Goal: Task Accomplishment & Management: Complete application form

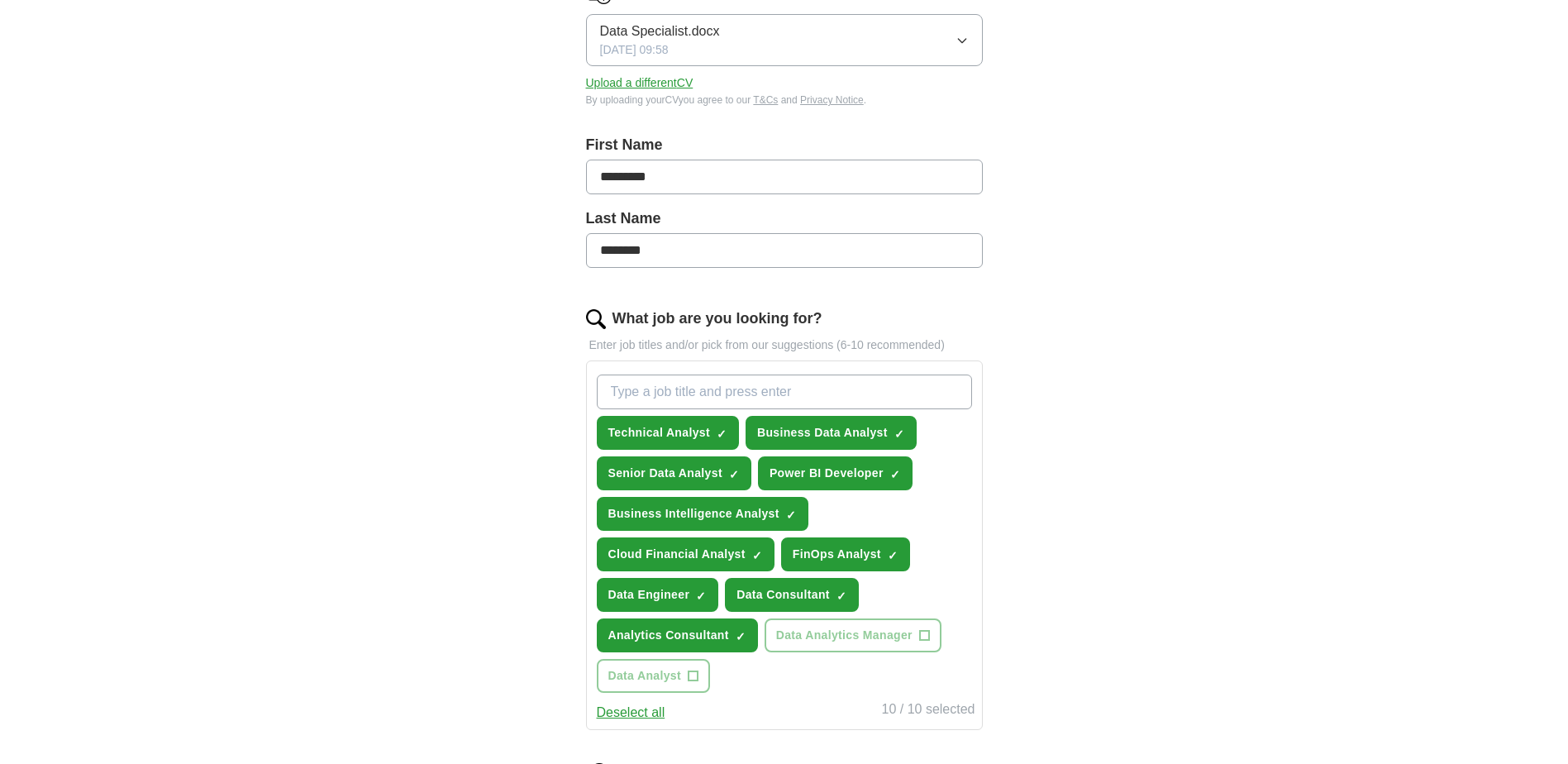
scroll to position [331, 0]
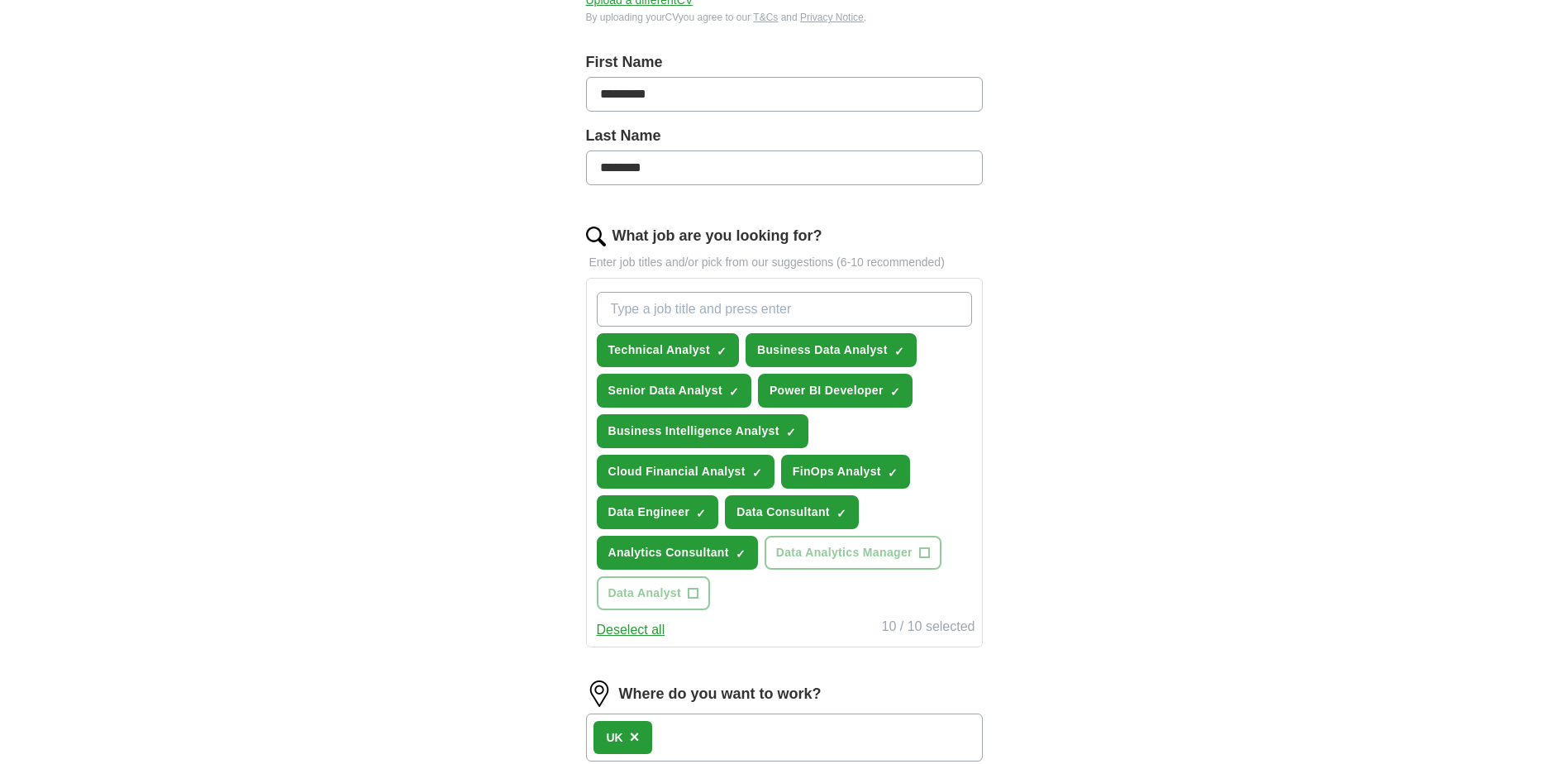
click at [752, 305] on input "What job are you looking for?" at bounding box center [784, 310] width 375 height 35
type input "Data Analyst"
drag, startPoint x: 739, startPoint y: 314, endPoint x: 421, endPoint y: 307, distance: 318.1
click at [422, 307] on div "ApplyIQ Let ApplyIQ do the hard work of searching and applying for jobs. Just t…" at bounding box center [784, 386] width 1058 height 1332
click at [821, 514] on span "Data Consultant" at bounding box center [784, 512] width 94 height 18
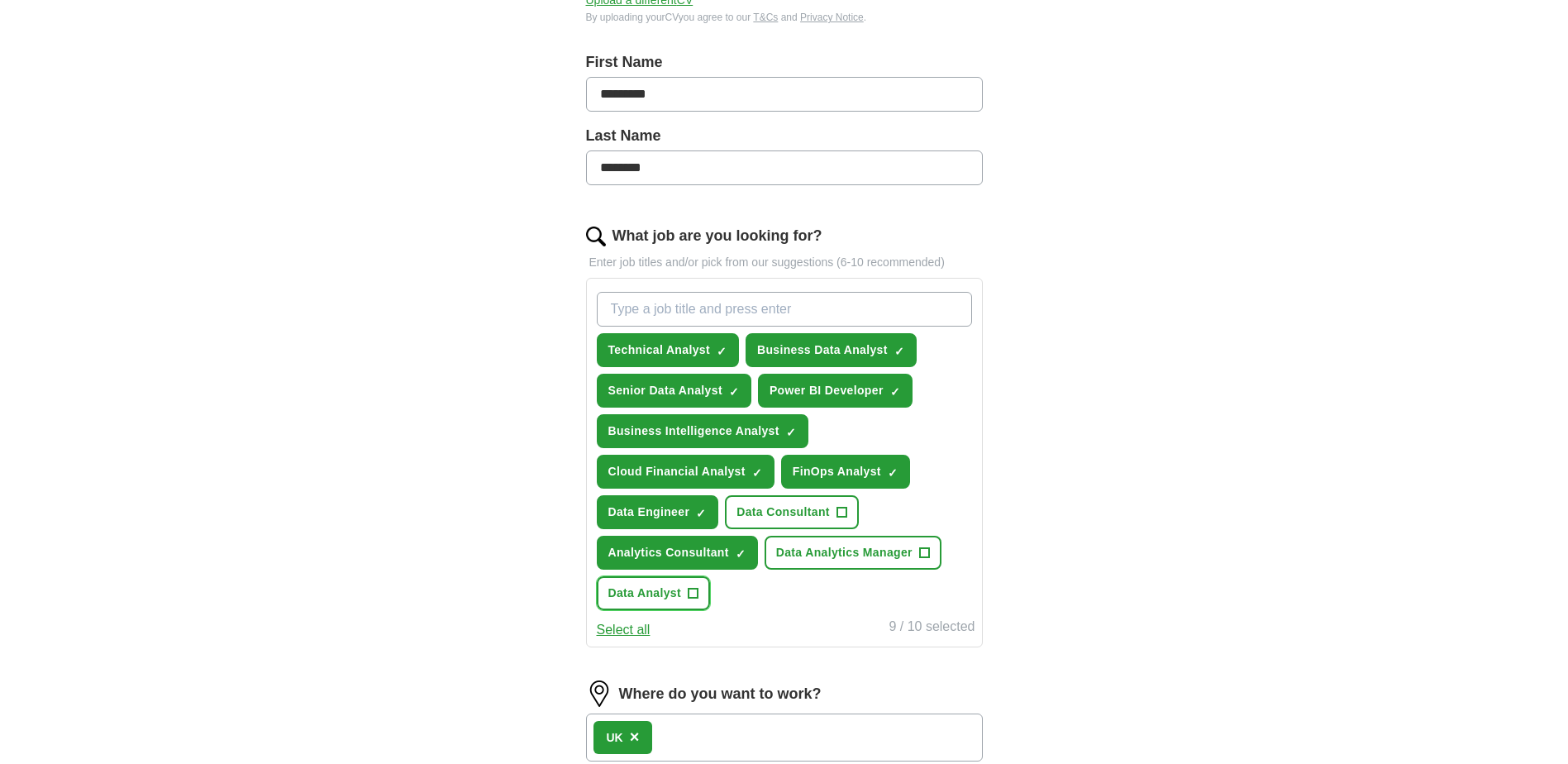
click at [694, 594] on span "+" at bounding box center [692, 594] width 10 height 13
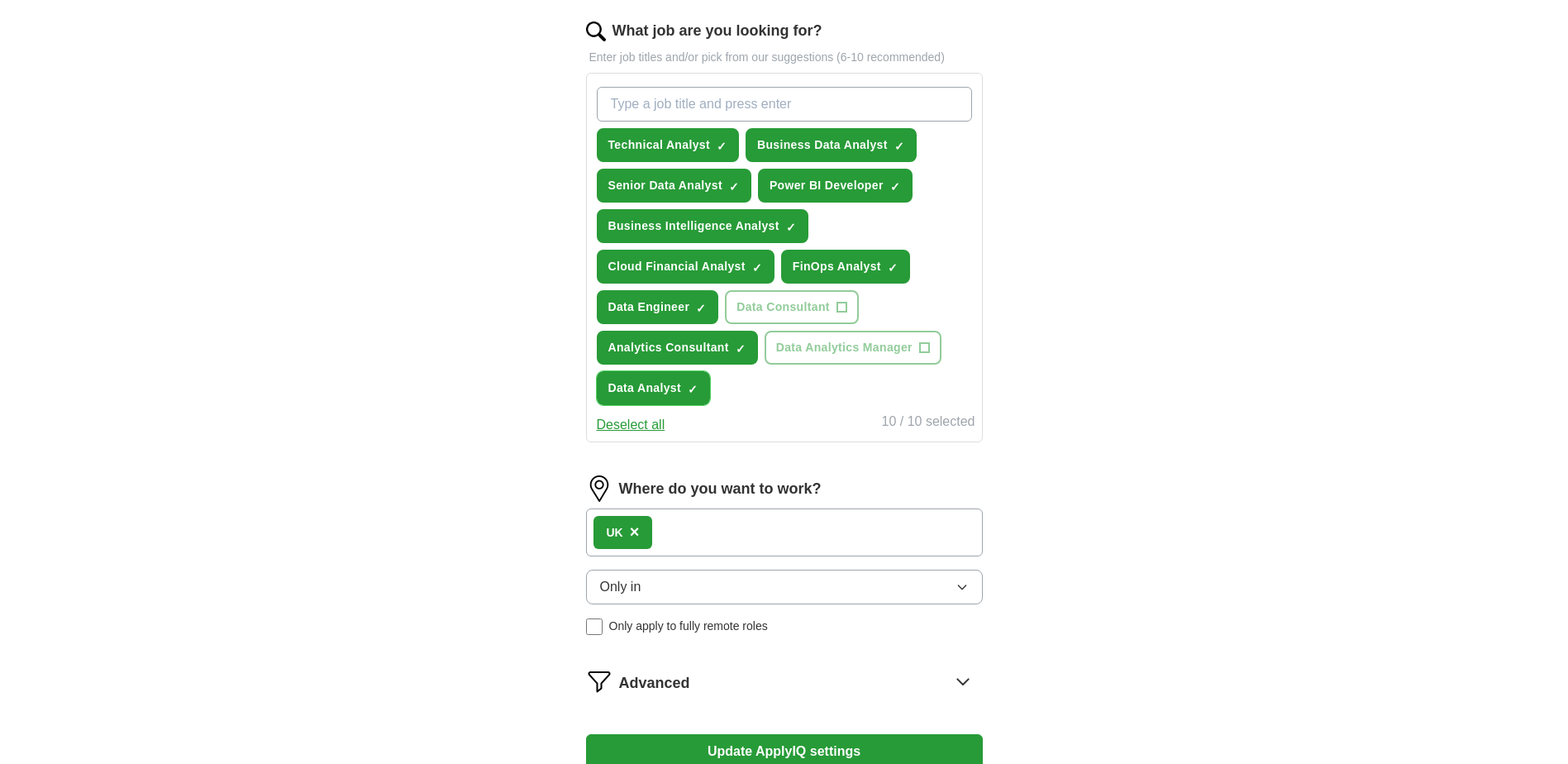
scroll to position [579, 0]
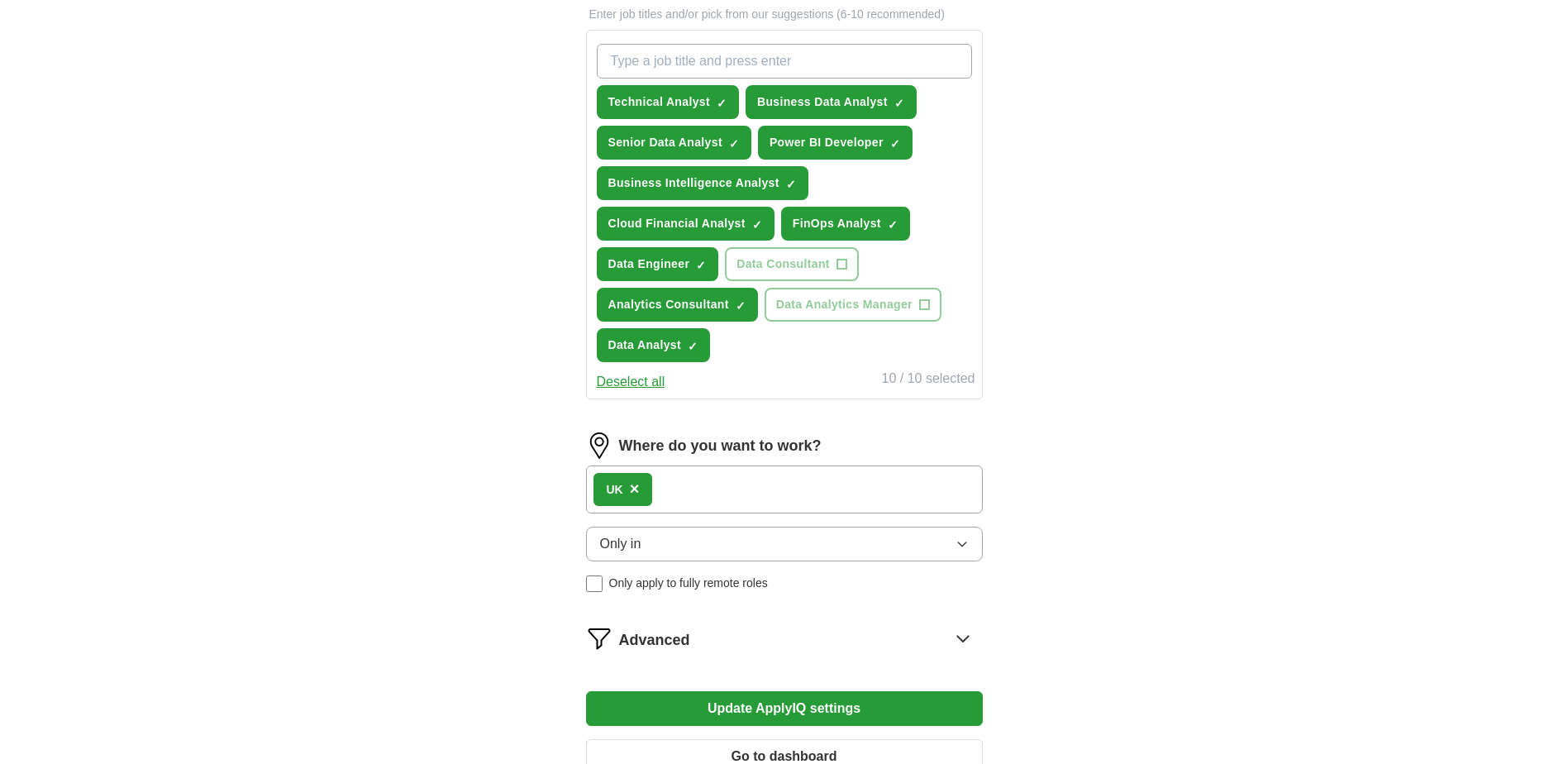
click at [715, 554] on button "Only in" at bounding box center [784, 545] width 396 height 35
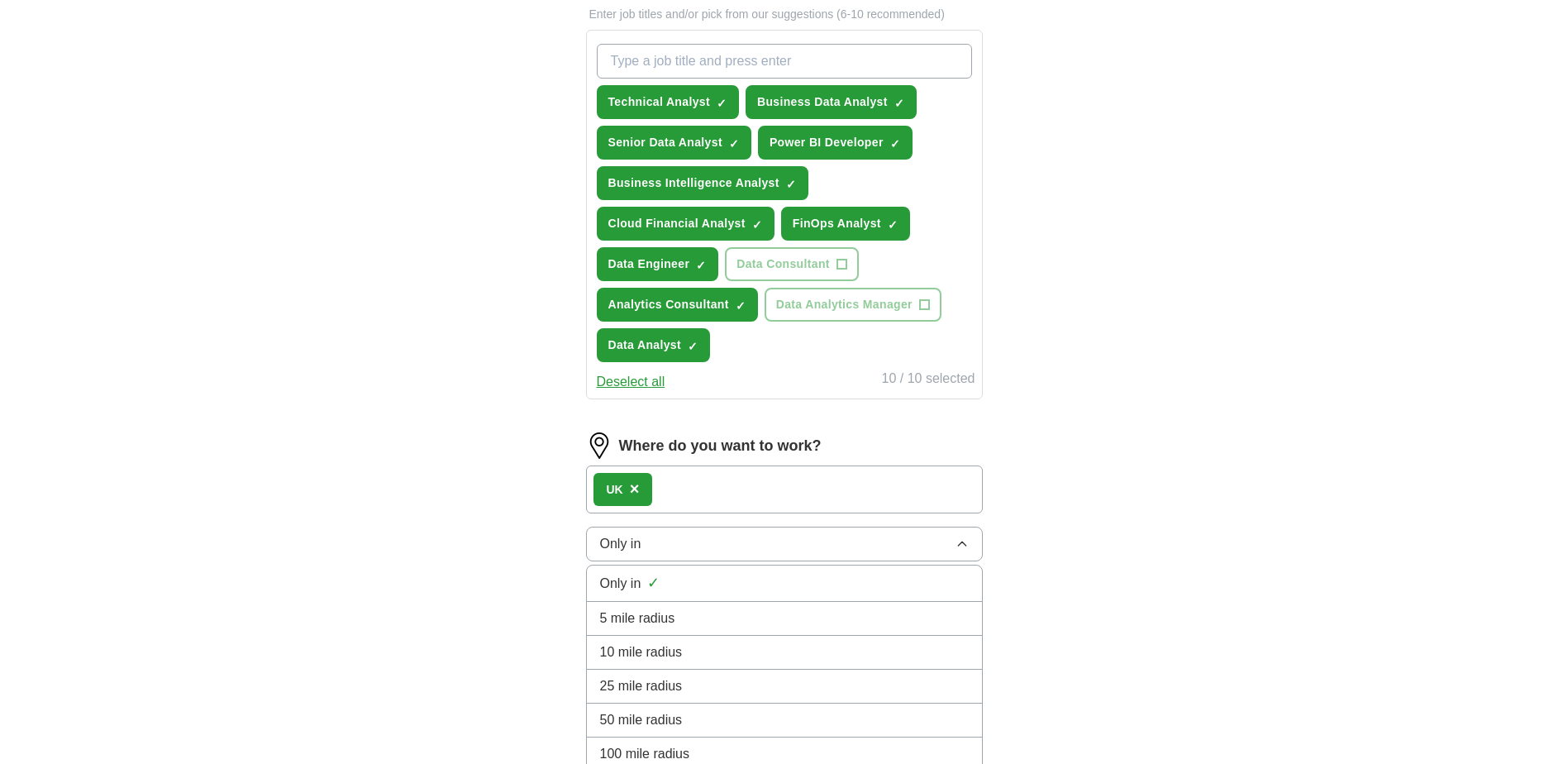
click at [710, 485] on div "UK ×" at bounding box center [784, 489] width 396 height 48
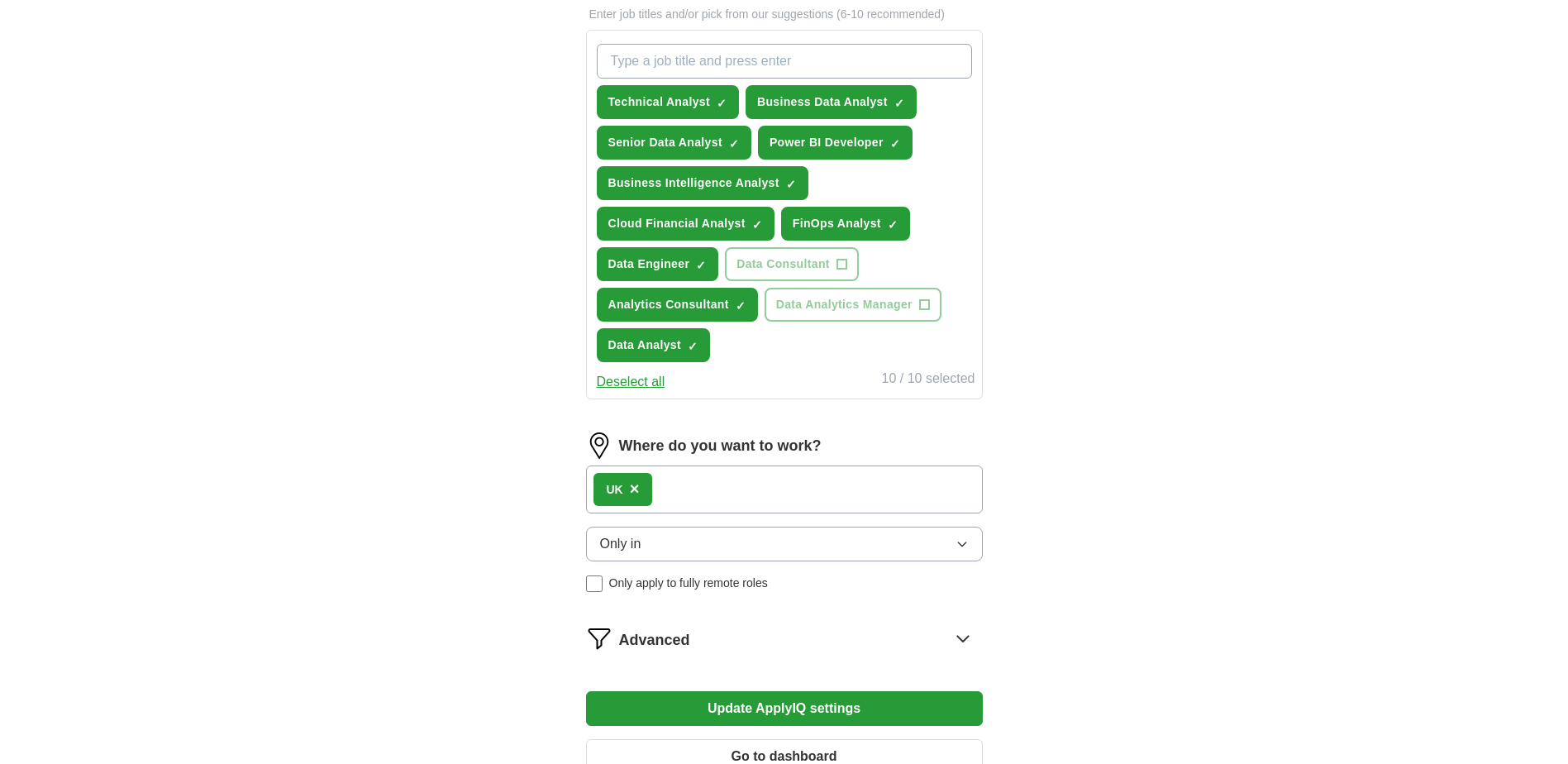
click at [695, 492] on div "UK ×" at bounding box center [784, 489] width 396 height 48
click at [649, 643] on span "Advanced" at bounding box center [654, 640] width 71 height 23
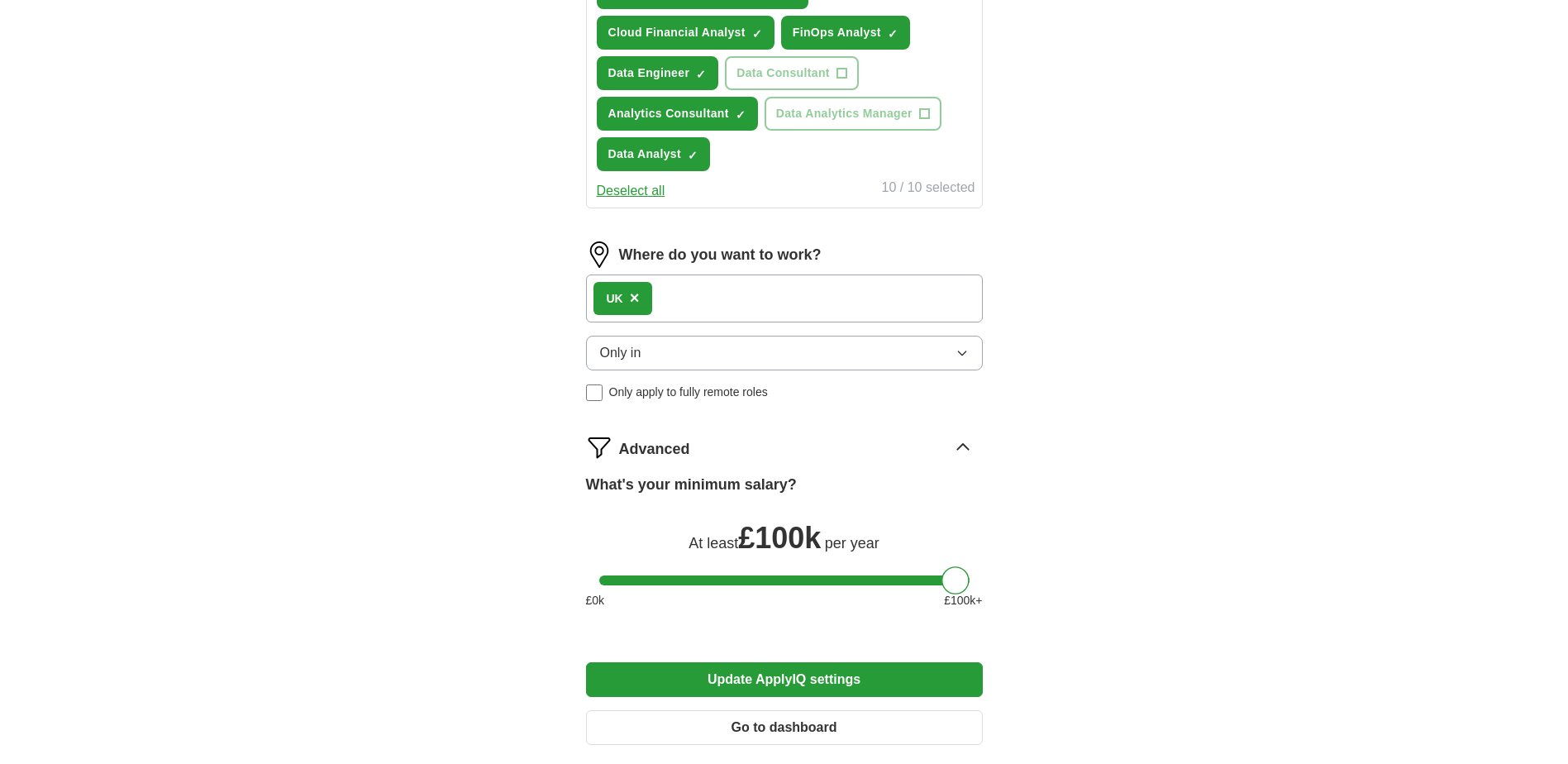
scroll to position [744, 0]
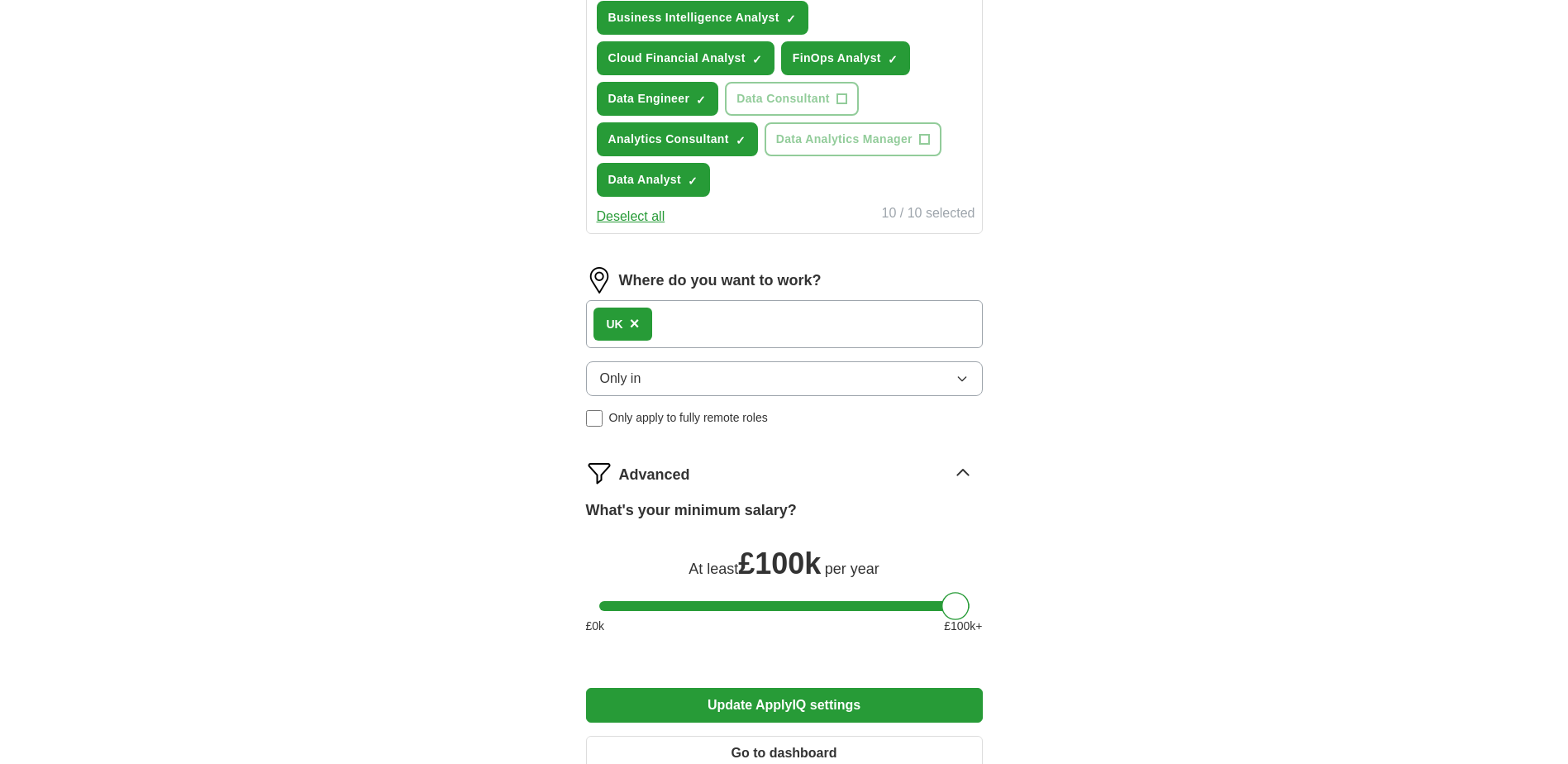
click at [687, 320] on div "UK ×" at bounding box center [784, 324] width 396 height 48
click at [701, 374] on button "Only in" at bounding box center [784, 379] width 396 height 35
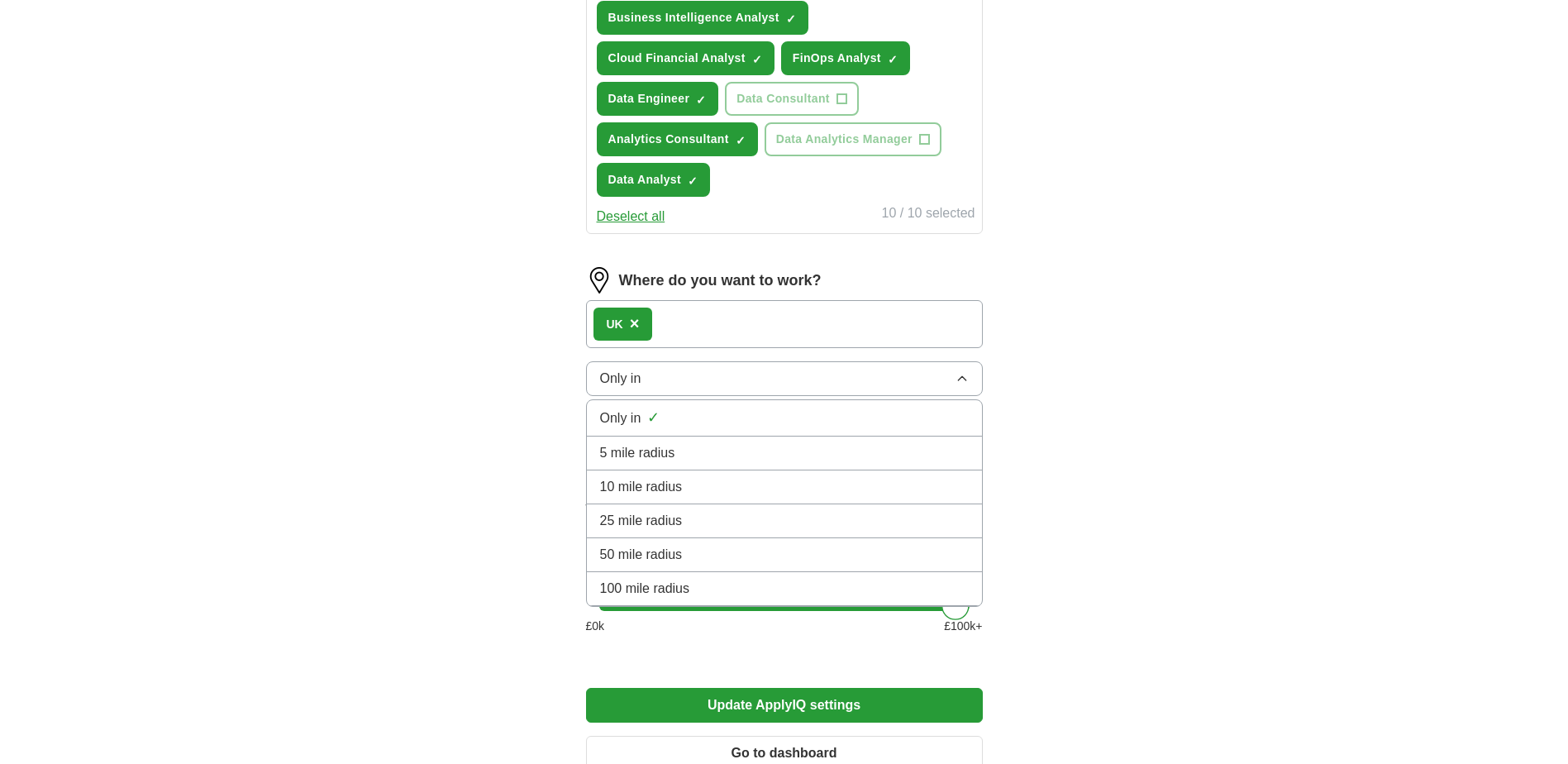
click at [701, 374] on button "Only in" at bounding box center [784, 379] width 396 height 35
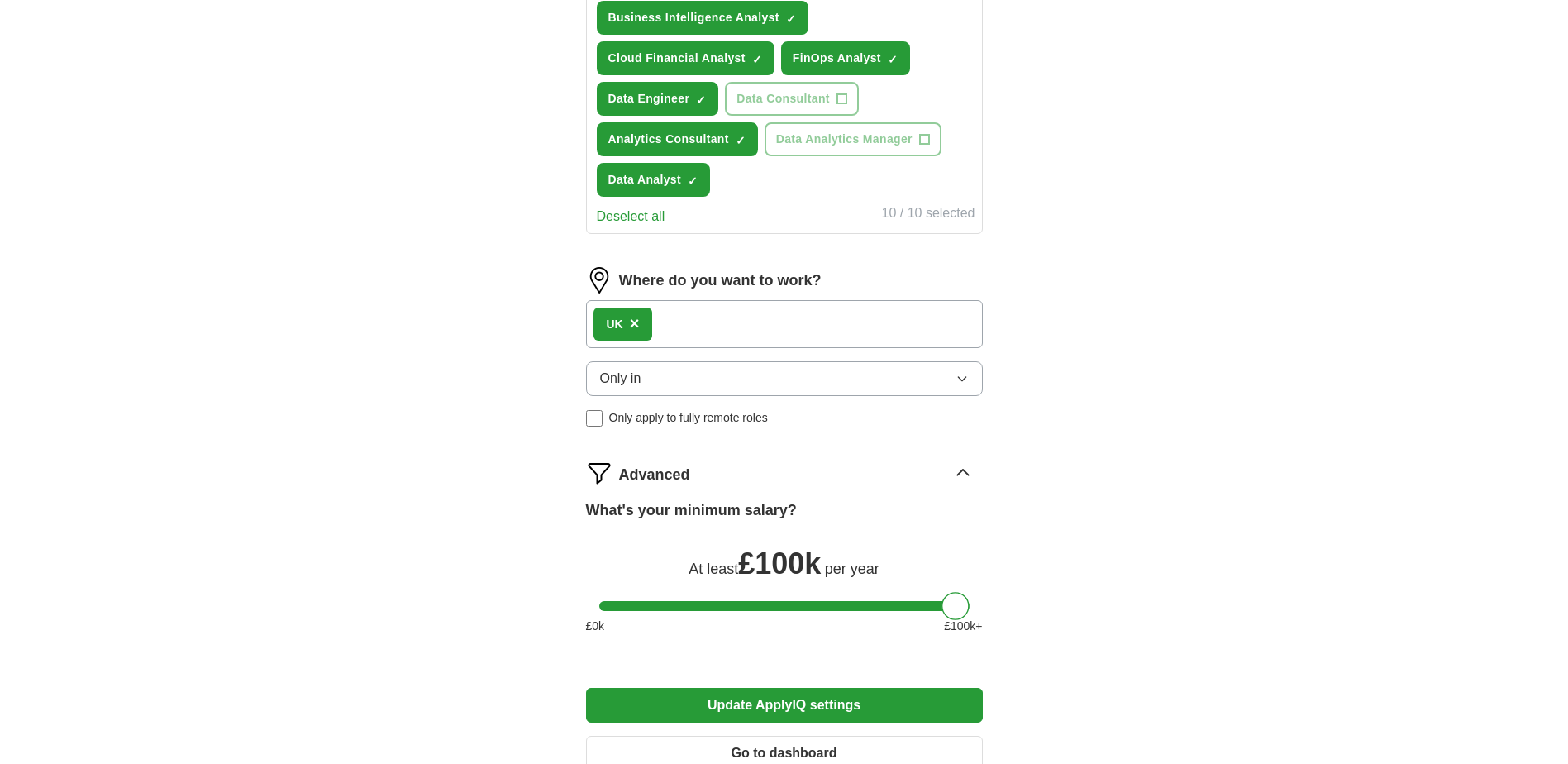
click at [666, 325] on div "UK ×" at bounding box center [784, 324] width 396 height 48
click at [666, 324] on div "UK ×" at bounding box center [784, 324] width 396 height 48
drag, startPoint x: 666, startPoint y: 324, endPoint x: 693, endPoint y: 321, distance: 27.2
click at [693, 321] on div "UK ×" at bounding box center [784, 324] width 396 height 48
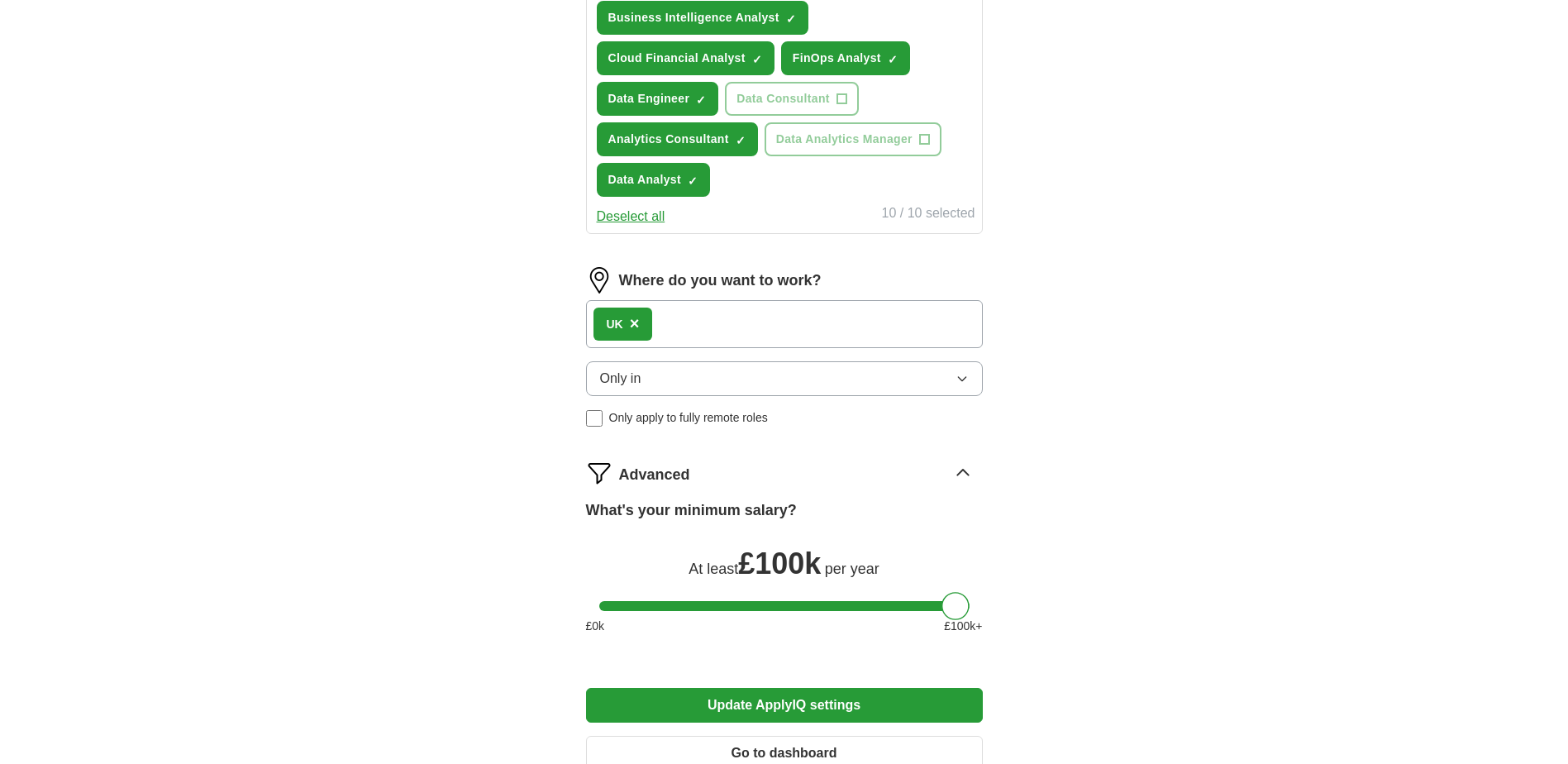
click at [631, 319] on span "×" at bounding box center [635, 324] width 10 height 18
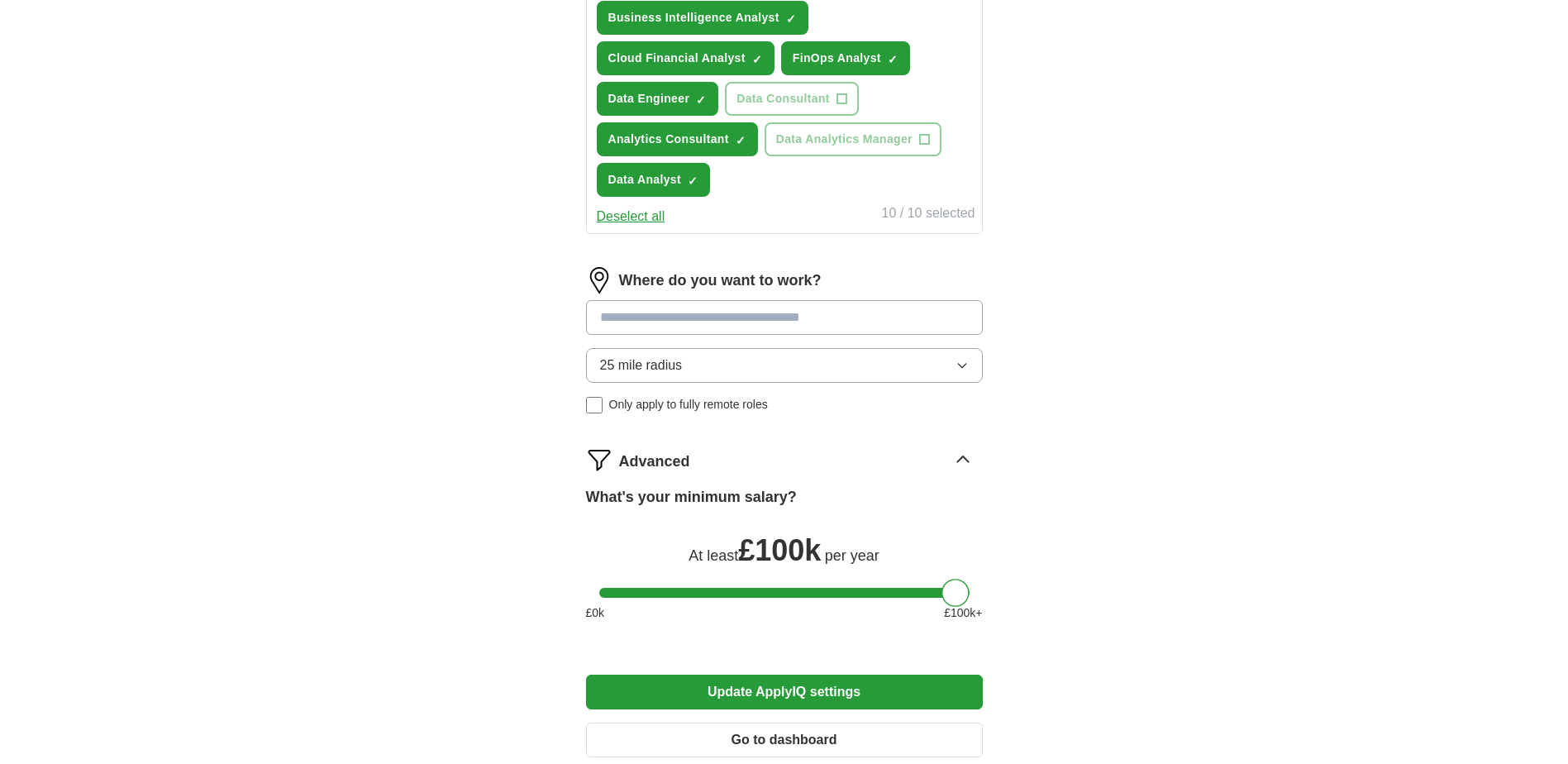
click at [631, 319] on input at bounding box center [784, 318] width 396 height 35
type input "**"
click at [641, 348] on li "UK" at bounding box center [784, 359] width 395 height 33
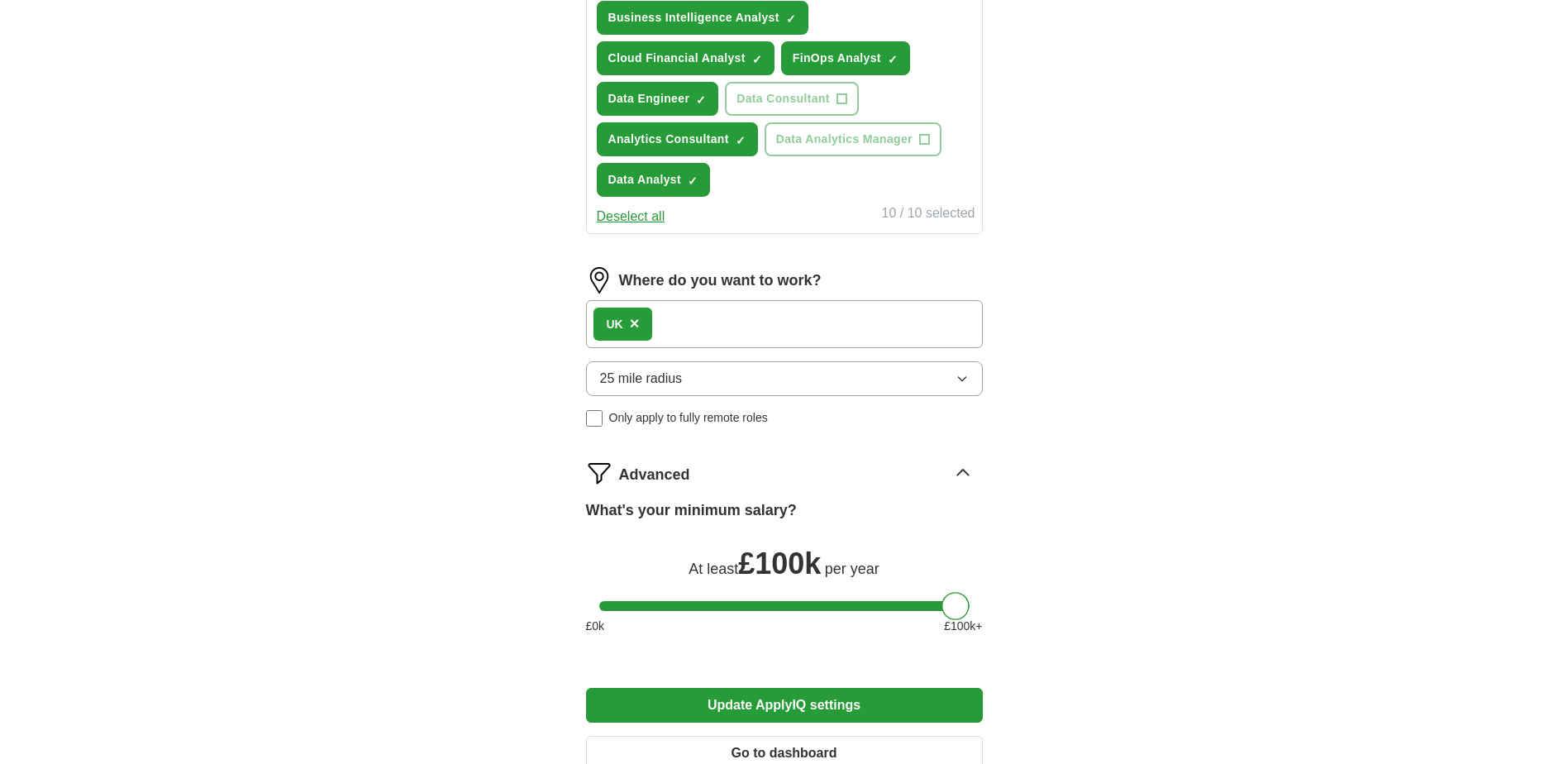
click at [669, 323] on div "UK ×" at bounding box center [784, 324] width 396 height 48
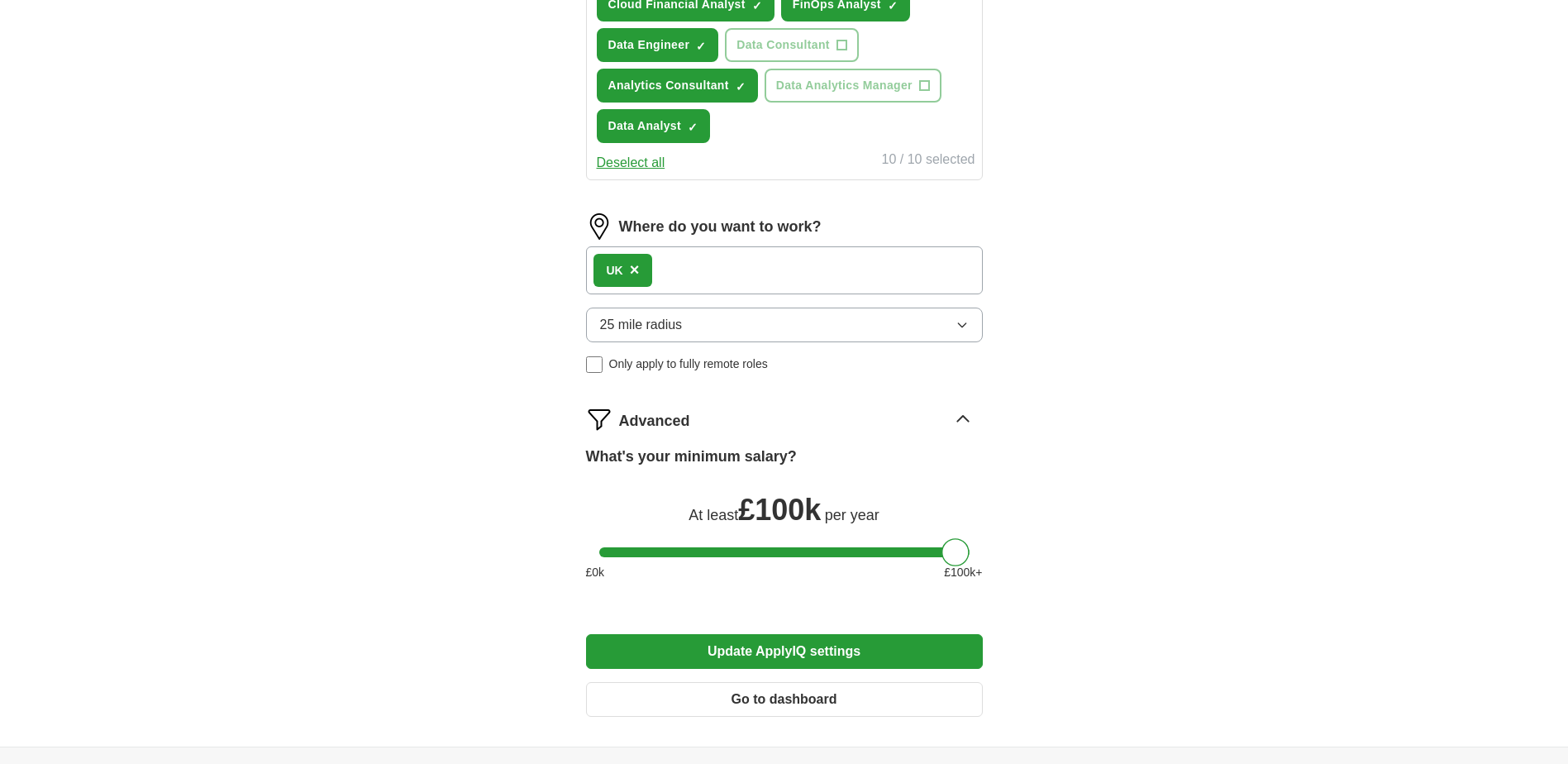
scroll to position [827, 0]
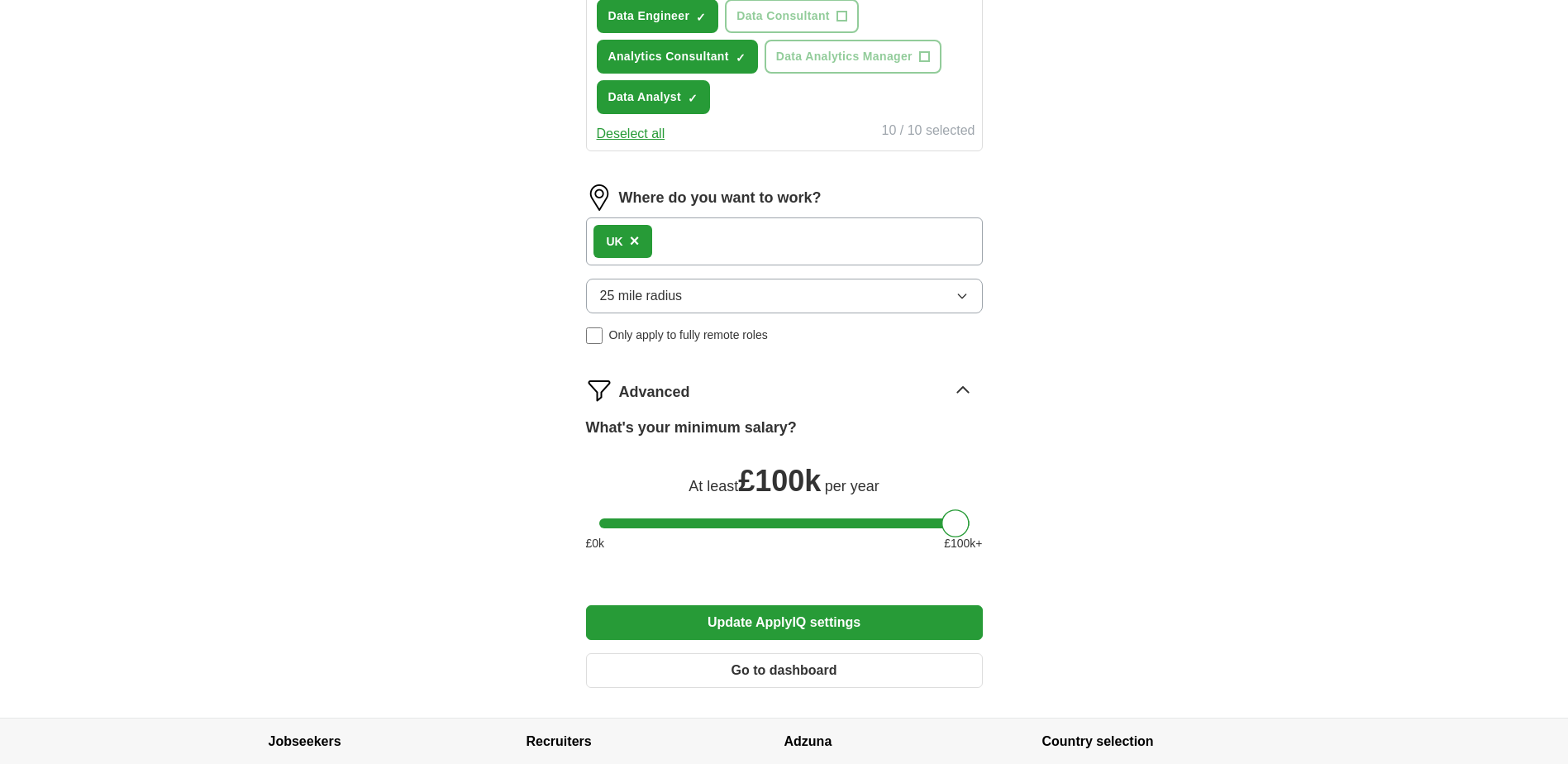
click at [741, 303] on button "25 mile radius" at bounding box center [784, 296] width 396 height 35
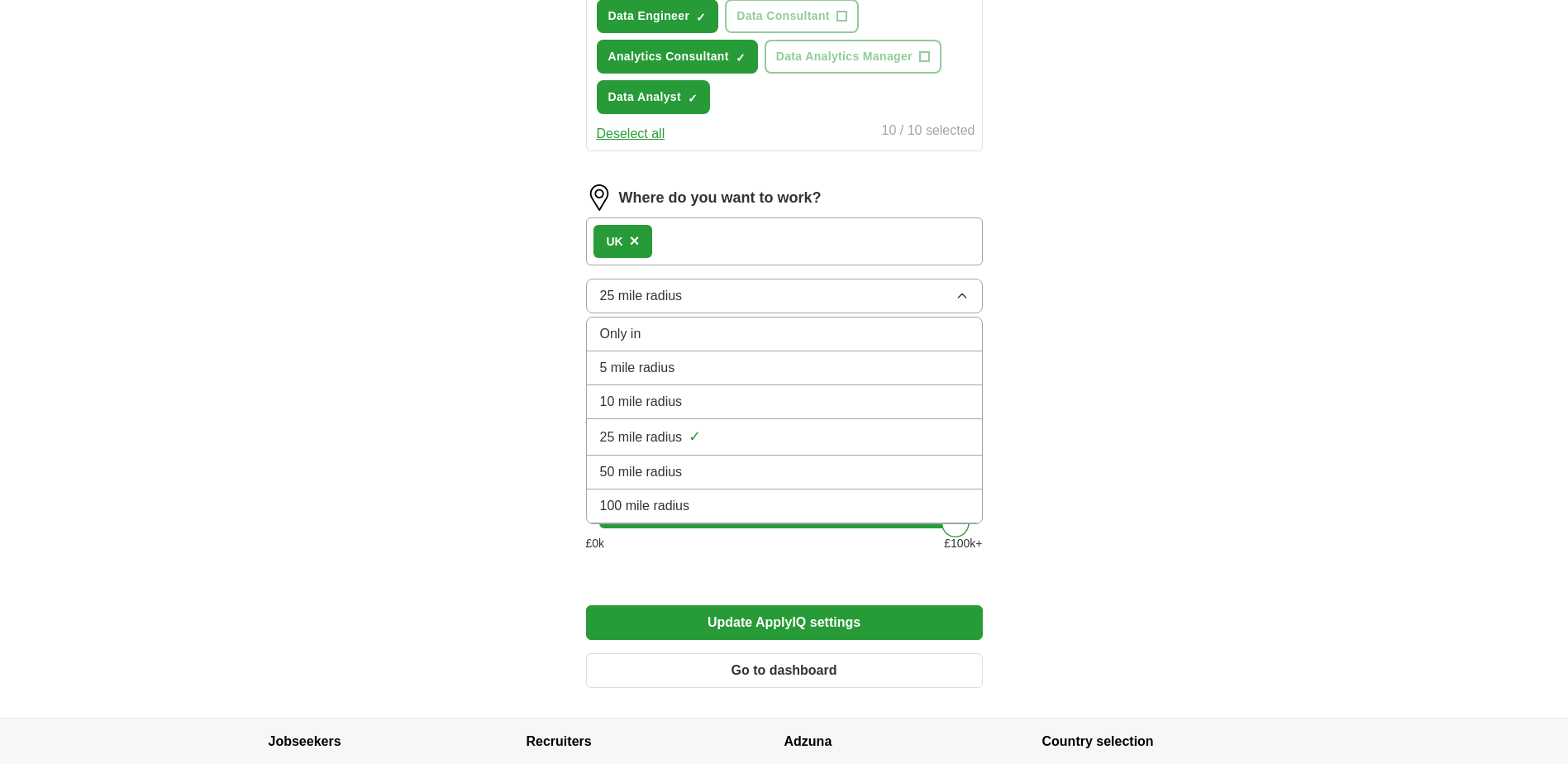
click at [662, 344] on li "Only in" at bounding box center [784, 334] width 395 height 34
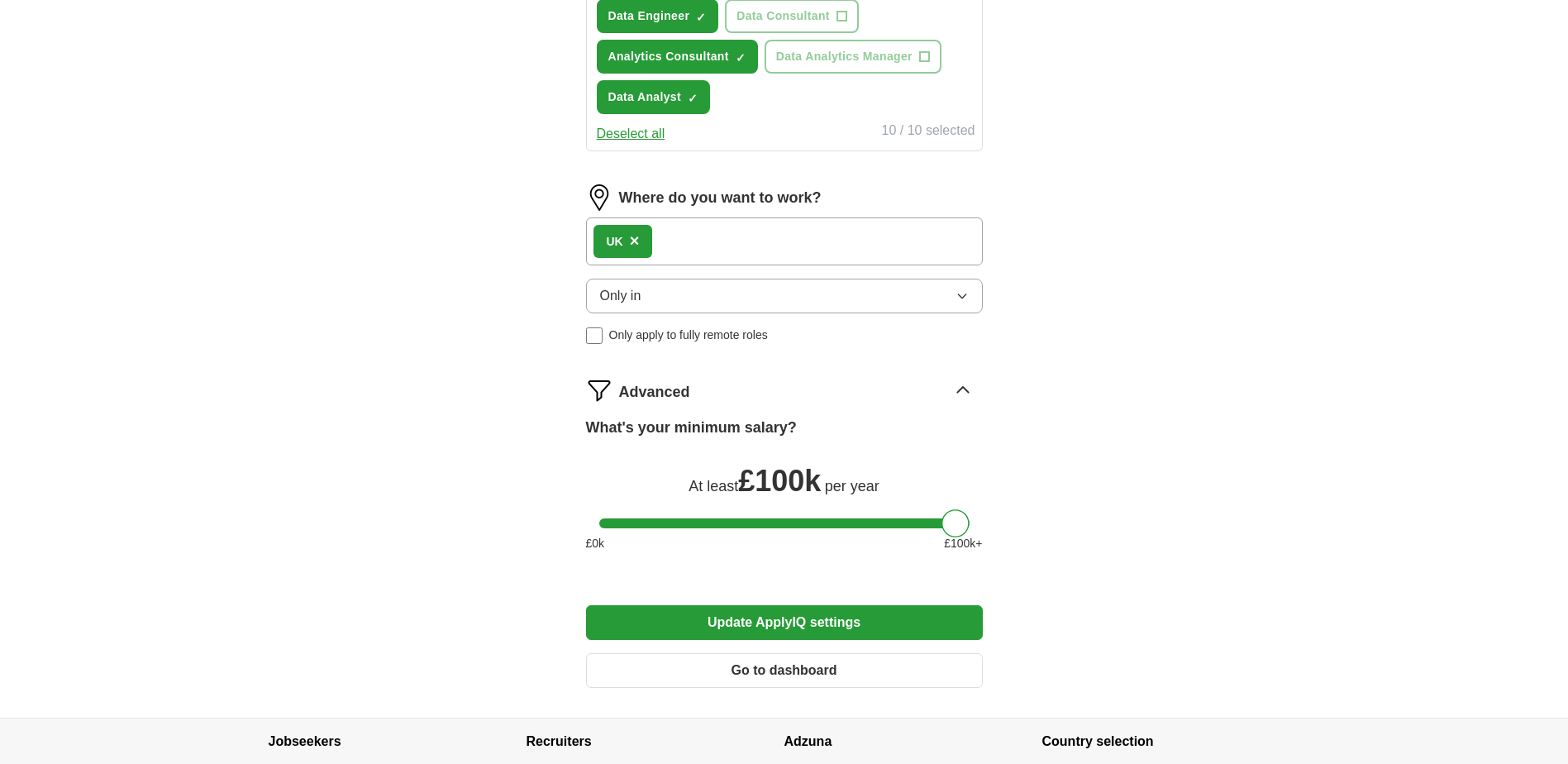
click at [755, 300] on button "Only in" at bounding box center [784, 296] width 396 height 35
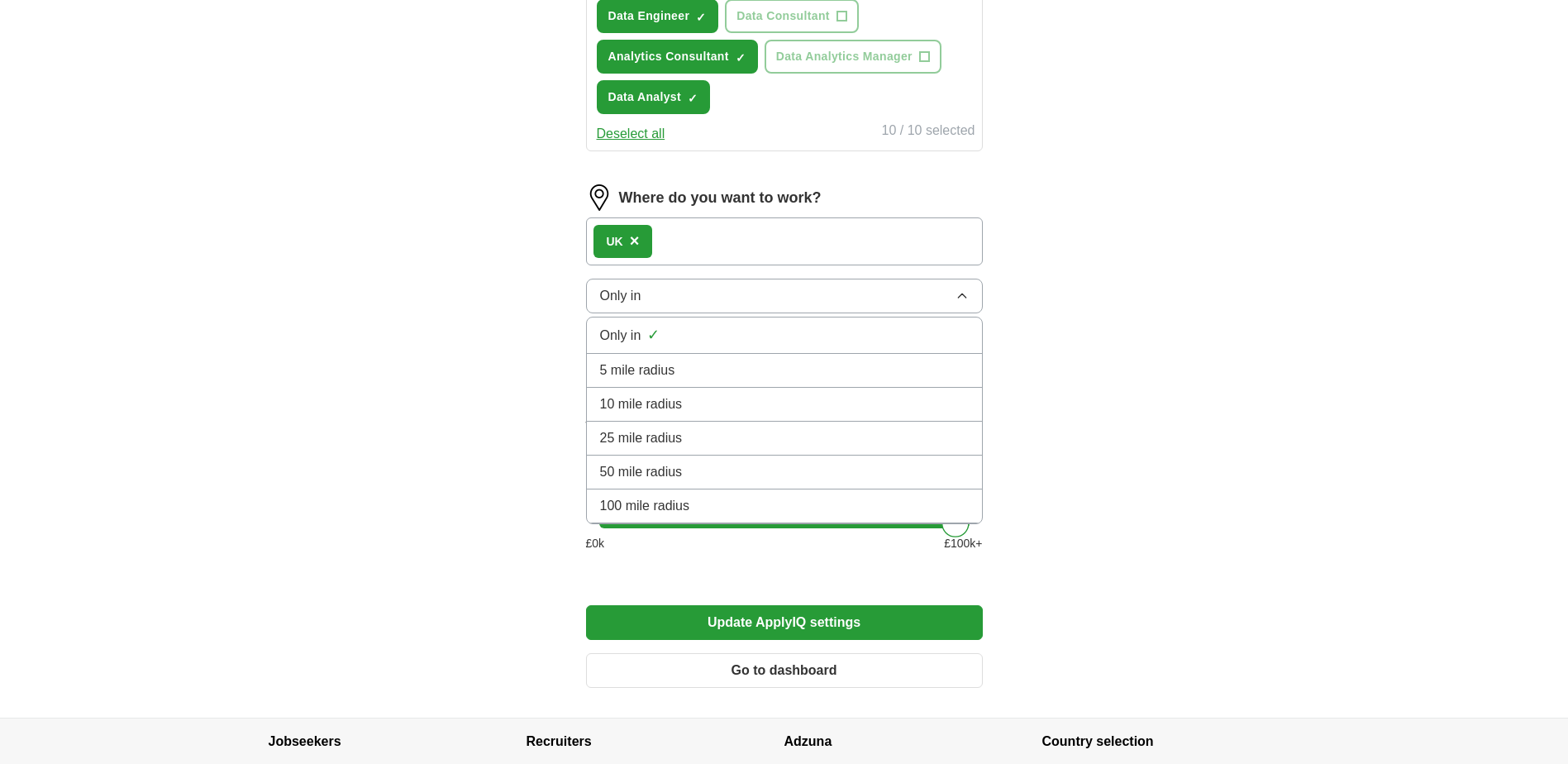
click at [677, 468] on span "50 mile radius" at bounding box center [641, 472] width 83 height 20
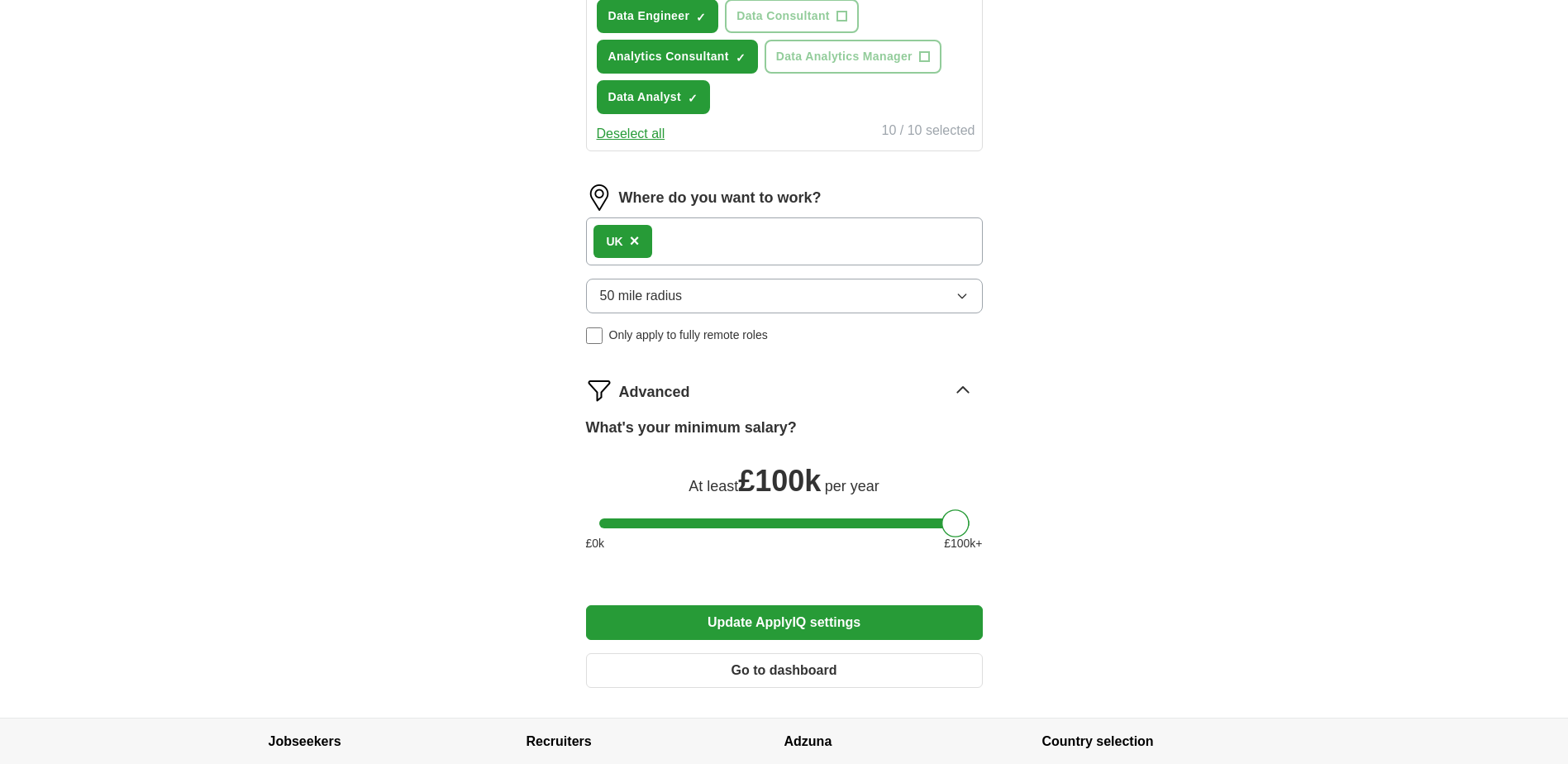
click at [758, 298] on button "50 mile radius" at bounding box center [784, 296] width 396 height 35
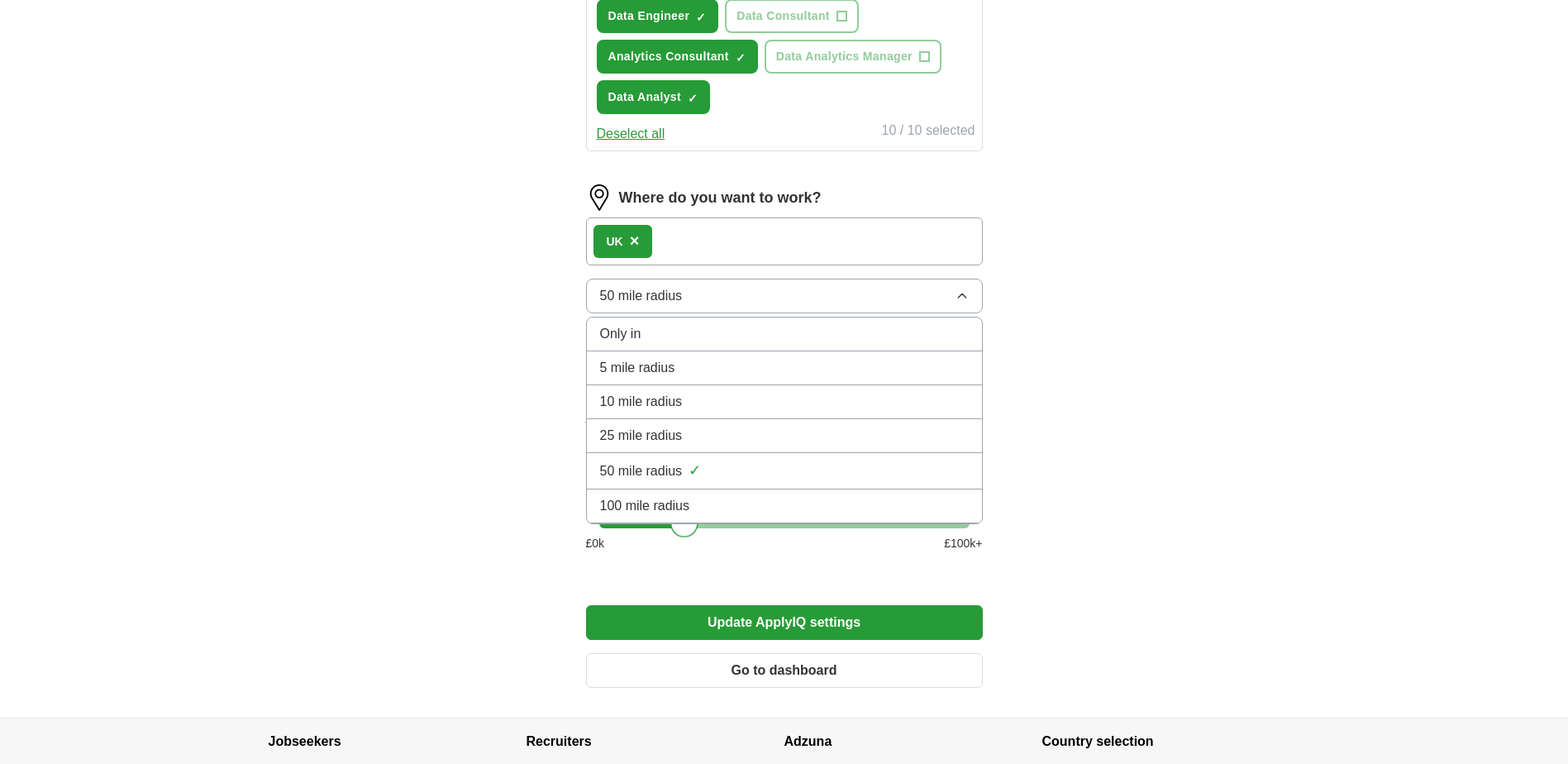
click at [685, 526] on div at bounding box center [784, 524] width 370 height 10
click at [686, 514] on span "100 mile radius" at bounding box center [645, 506] width 90 height 20
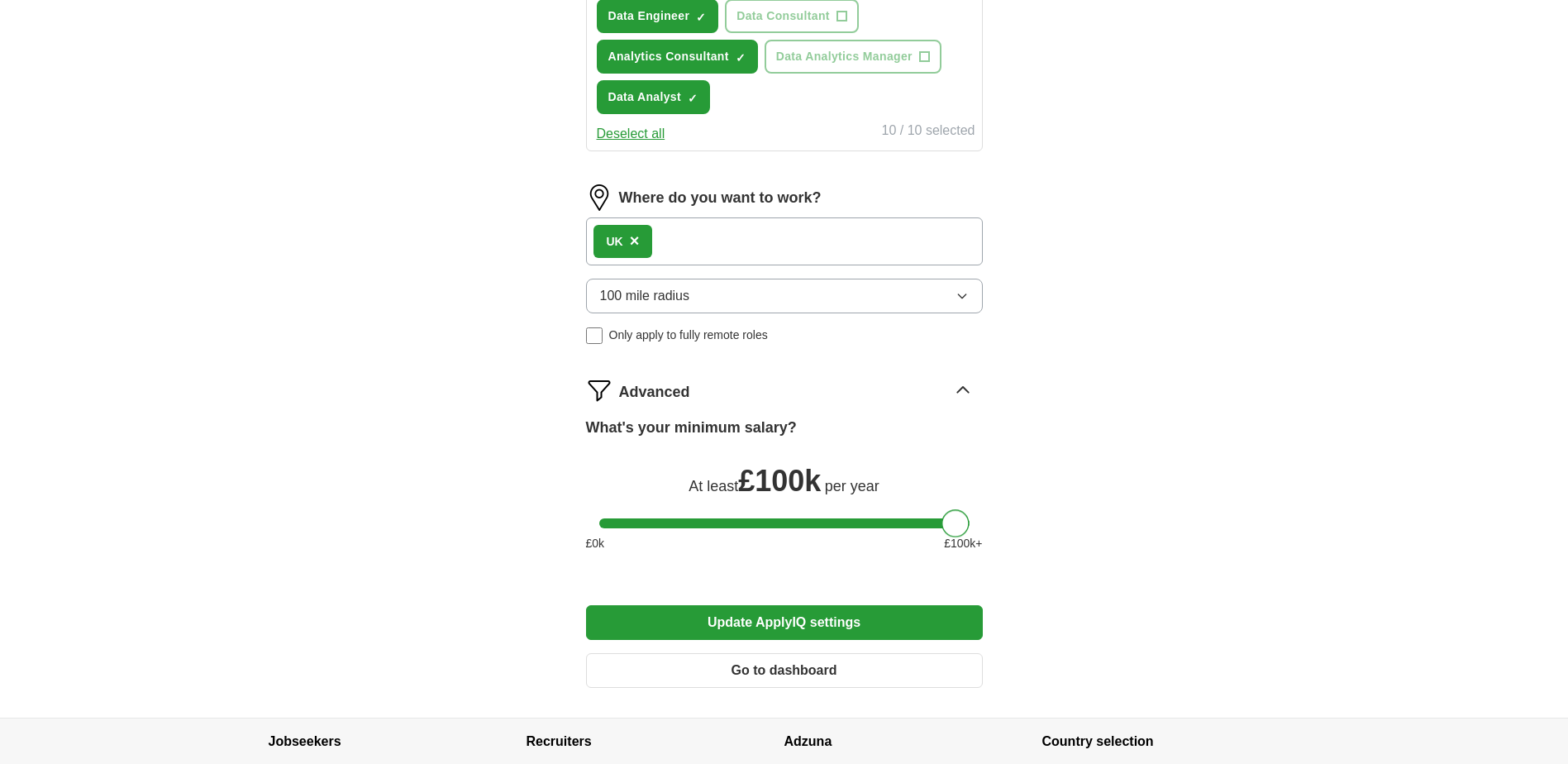
drag, startPoint x: 677, startPoint y: 523, endPoint x: 956, endPoint y: 524, distance: 279.0
click at [956, 524] on div at bounding box center [956, 524] width 28 height 28
click at [696, 299] on button "100 mile radius" at bounding box center [784, 296] width 396 height 35
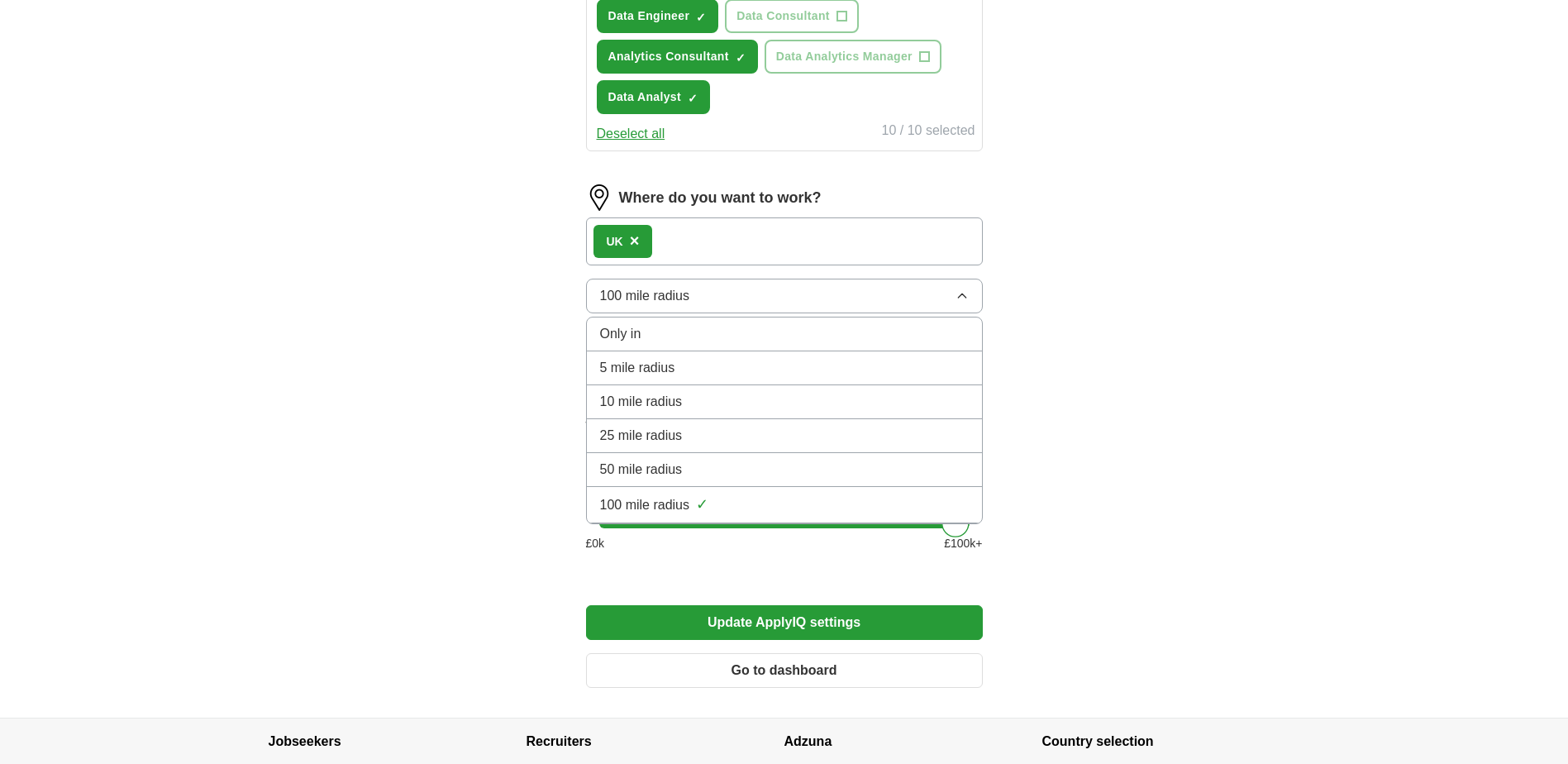
click at [696, 299] on button "100 mile radius" at bounding box center [784, 296] width 396 height 35
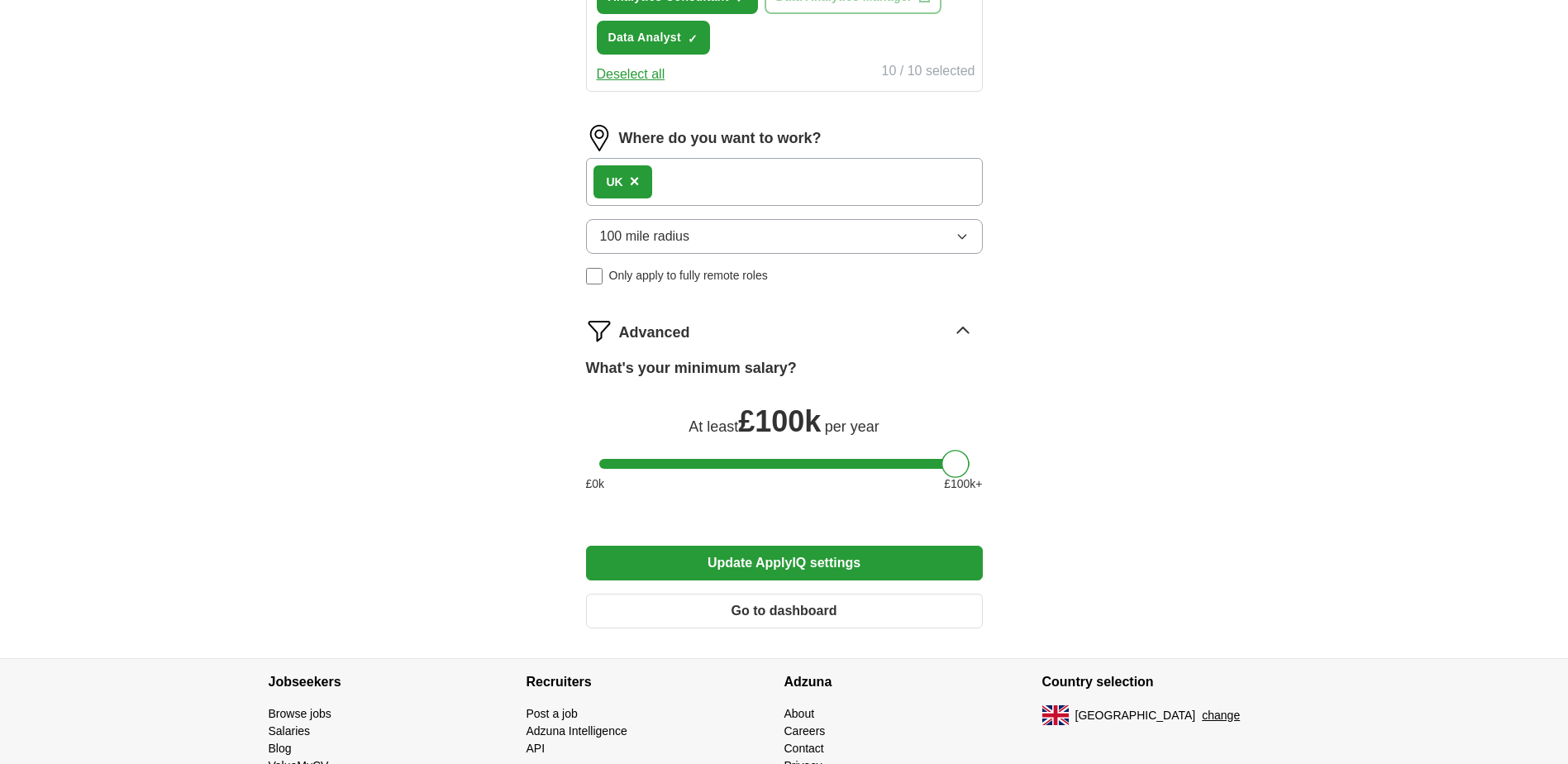
scroll to position [965, 0]
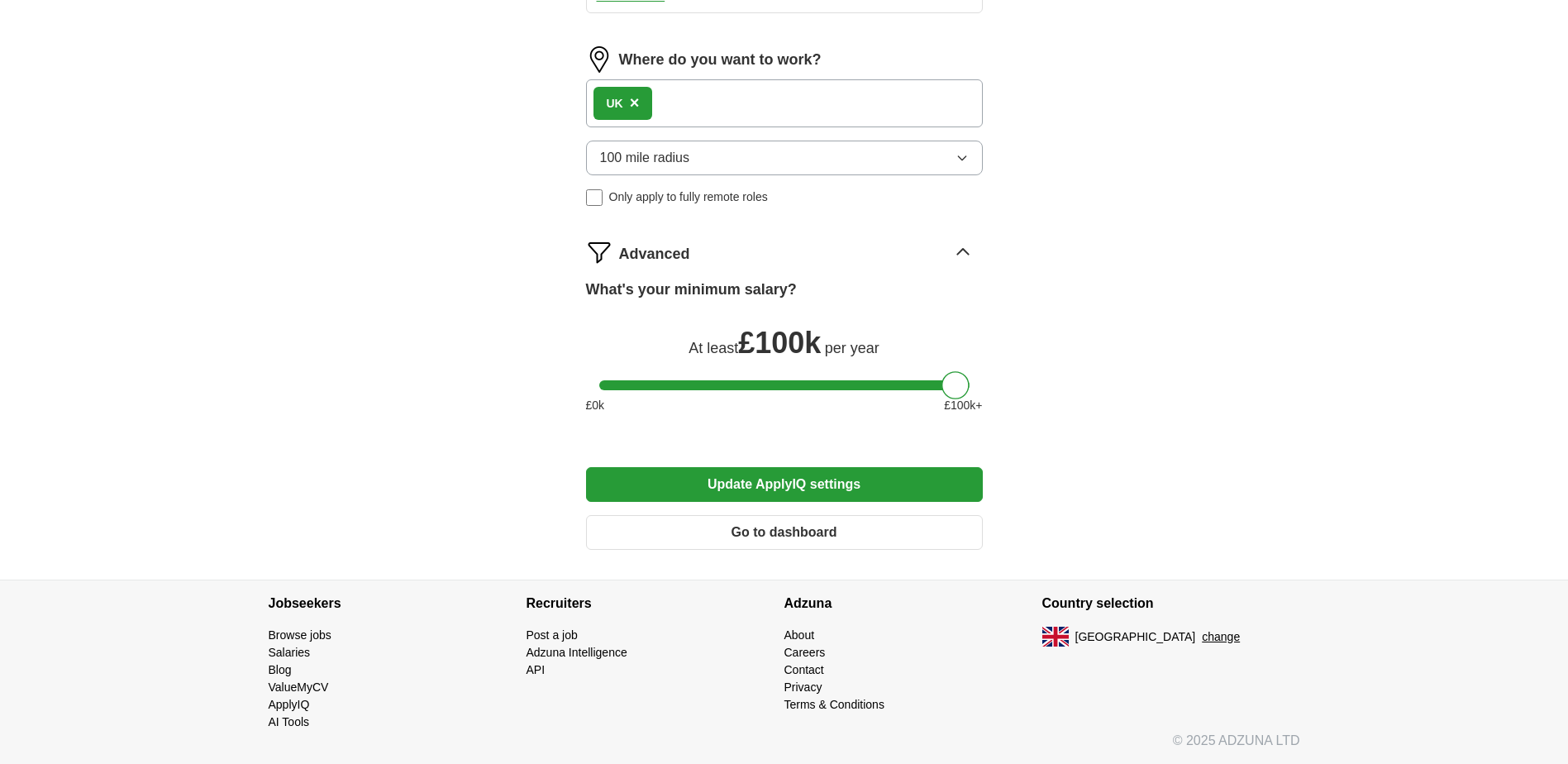
click at [672, 538] on button "Go to dashboard" at bounding box center [784, 533] width 396 height 35
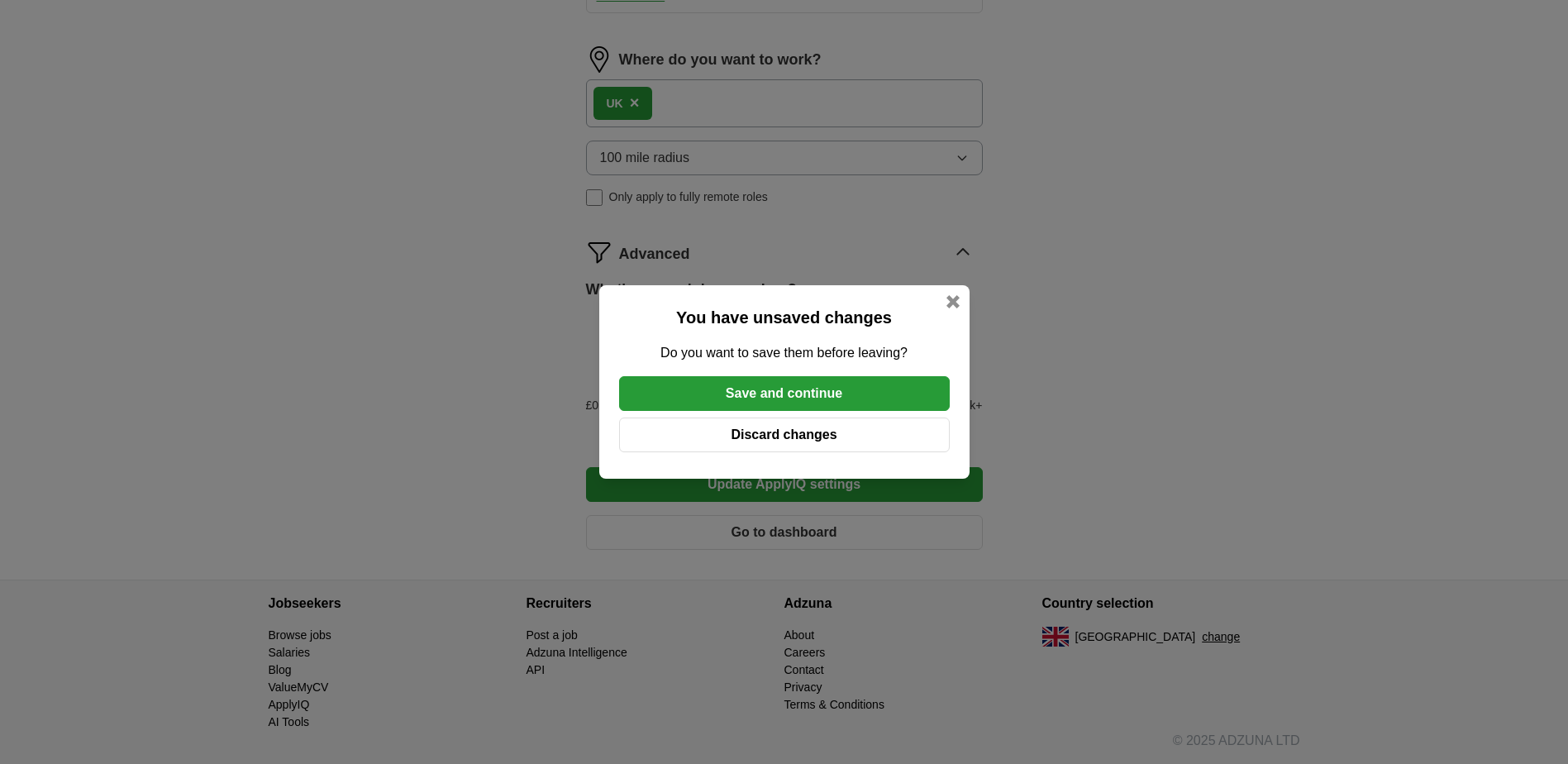
click at [737, 387] on button "Save and continue" at bounding box center [784, 394] width 330 height 35
